Goal: Task Accomplishment & Management: Use online tool/utility

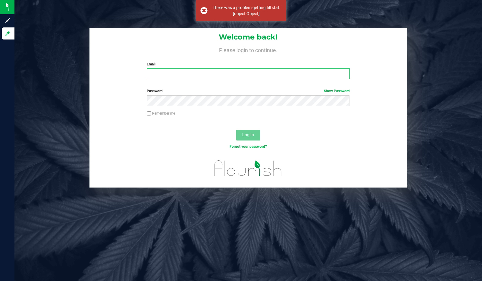
type input "[EMAIL_ADDRESS][DOMAIN_NAME]"
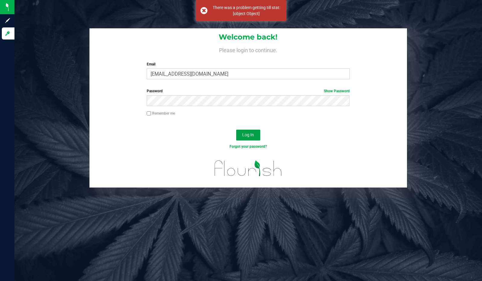
click at [248, 136] on span "Log In" at bounding box center [248, 134] width 12 height 5
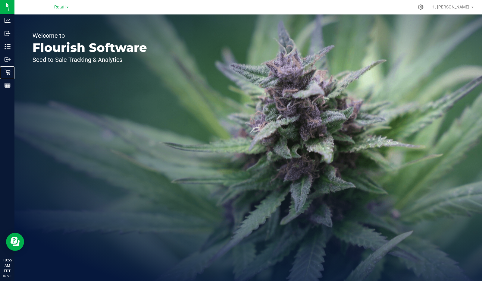
click at [9, 73] on icon at bounding box center [8, 73] width 6 height 6
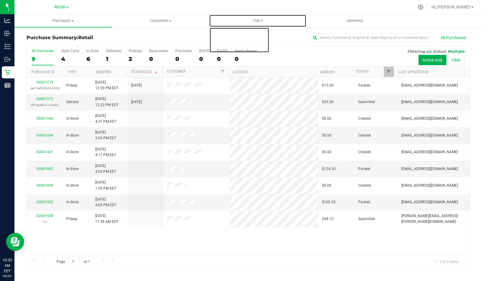
click at [259, 20] on span "Tills" at bounding box center [257, 20] width 97 height 5
click at [236, 36] on span "Manage tills" at bounding box center [229, 36] width 41 height 5
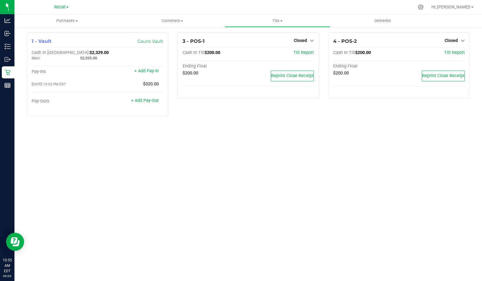
click at [304, 39] on span "Closed" at bounding box center [300, 40] width 13 height 5
click at [303, 53] on link "Open Till" at bounding box center [300, 53] width 16 height 5
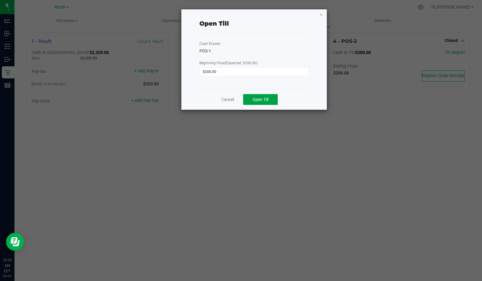
click at [261, 100] on span "Open Till" at bounding box center [261, 99] width 16 height 5
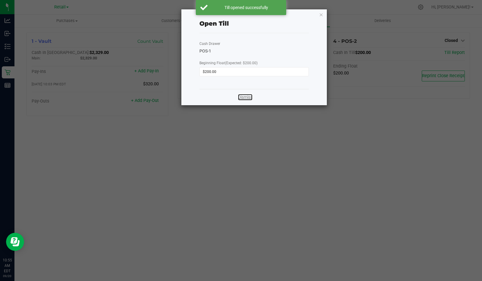
click at [247, 98] on link "Dismiss" at bounding box center [245, 97] width 14 height 6
